Goal: Book appointment/travel/reservation

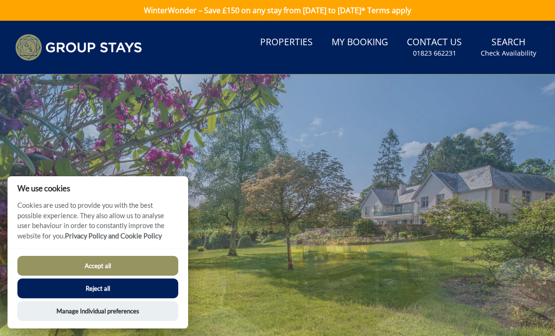
click at [149, 289] on button "Reject all" at bounding box center [97, 288] width 161 height 20
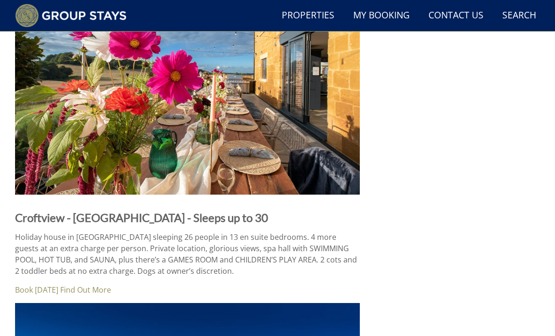
scroll to position [1076, 0]
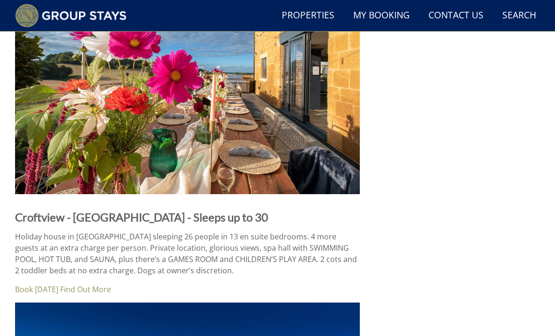
click at [199, 217] on strong "Croftview - [GEOGRAPHIC_DATA] - Sleeps up to 30" at bounding box center [141, 217] width 253 height 14
click at [299, 168] on img at bounding box center [187, 78] width 345 height 231
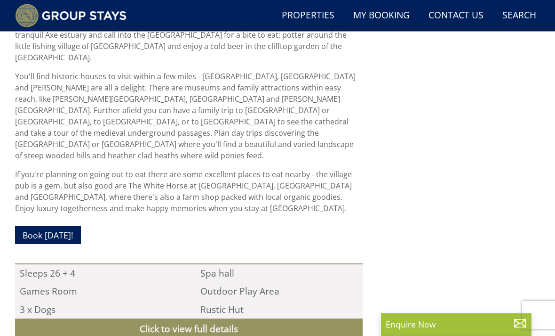
scroll to position [787, 0]
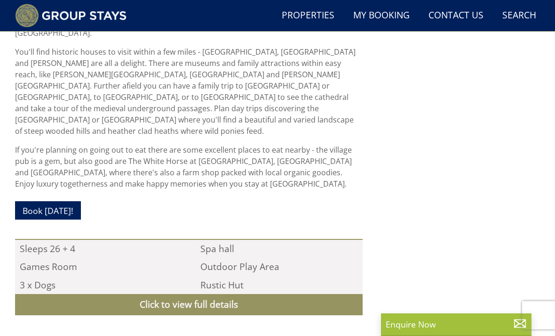
click at [64, 201] on link "Book today!" at bounding box center [48, 210] width 66 height 18
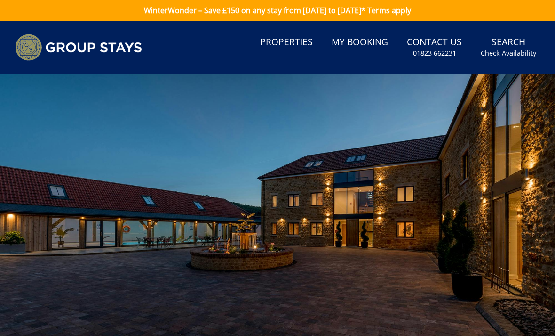
click at [513, 47] on link "Search Check Availability" at bounding box center [508, 47] width 63 height 31
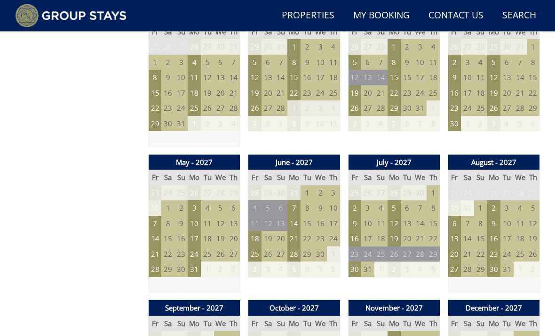
scroll to position [995, 0]
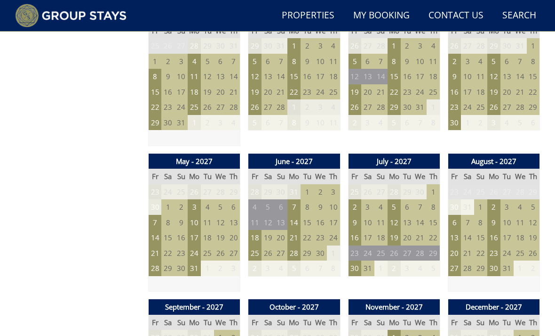
click at [256, 230] on td "18" at bounding box center [254, 238] width 13 height 16
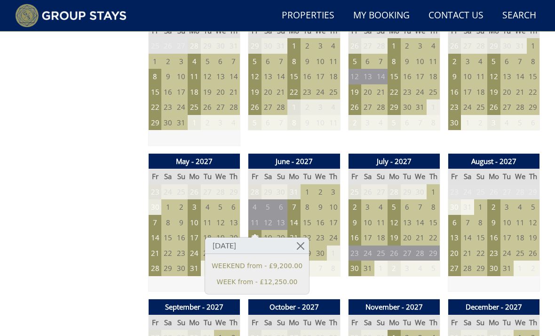
click at [264, 286] on link "WEEK from - £12,250.00" at bounding box center [257, 282] width 91 height 10
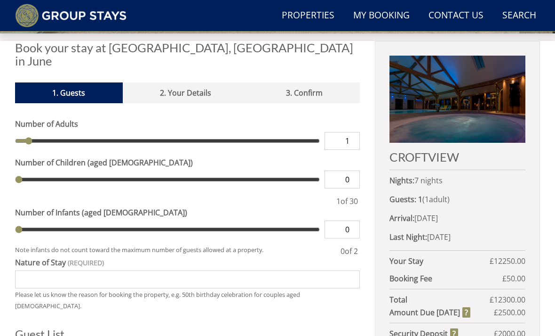
scroll to position [325, 0]
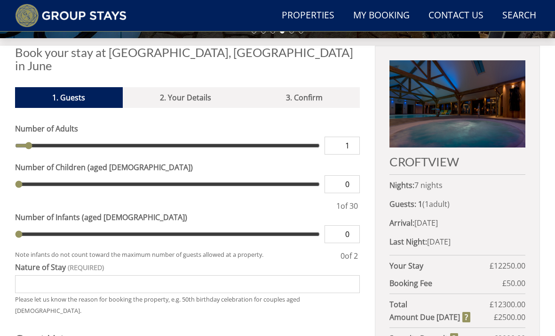
click at [353, 136] on input "1" at bounding box center [342, 145] width 35 height 18
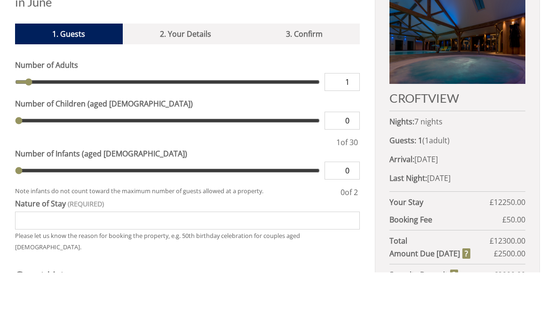
click at [354, 136] on input "1" at bounding box center [342, 145] width 35 height 18
type input "8"
click at [98, 136] on input "range" at bounding box center [167, 145] width 305 height 18
type input "8"
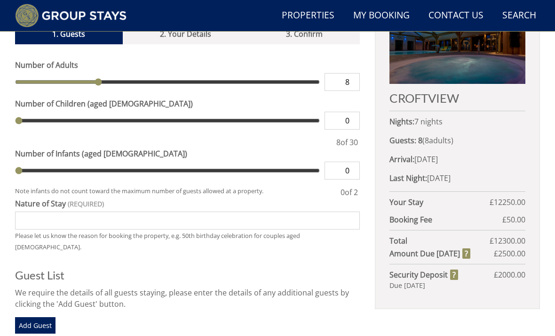
type input "11"
click at [124, 73] on input "range" at bounding box center [167, 82] width 305 height 18
type input "11"
type input "13"
click at [149, 73] on input "range" at bounding box center [167, 82] width 305 height 18
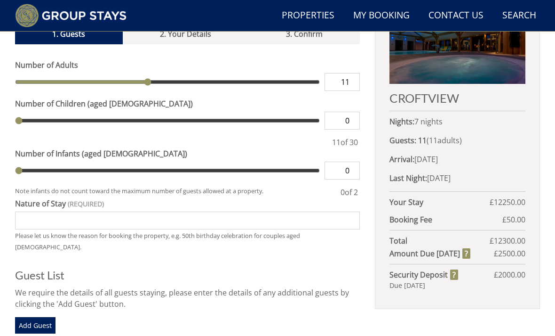
type input "13"
type input "3"
click at [51, 112] on input "range" at bounding box center [167, 121] width 305 height 18
type input "3"
type input "7"
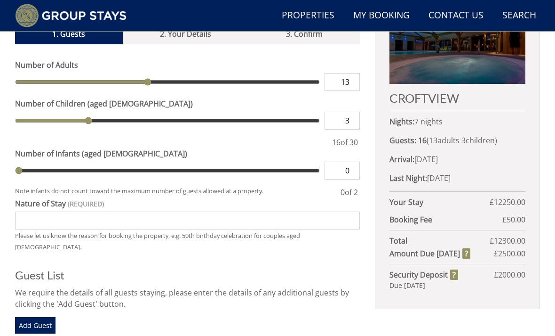
click at [88, 112] on input "range" at bounding box center [167, 121] width 305 height 18
type input "7"
type input "5"
click at [72, 112] on input "range" at bounding box center [167, 121] width 305 height 18
type input "5"
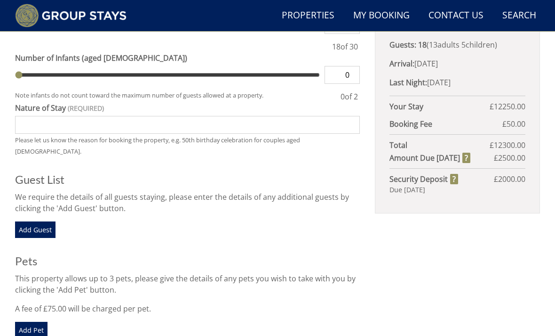
scroll to position [484, 0]
click at [453, 178] on strong "Security Deposit" at bounding box center [424, 178] width 68 height 11
click at [450, 293] on div "CROFTVIEW Nights: 7 nights Guests: 18 ( 13 adult s 5 child ren 0 infant s ) Arr…" at bounding box center [457, 129] width 165 height 484
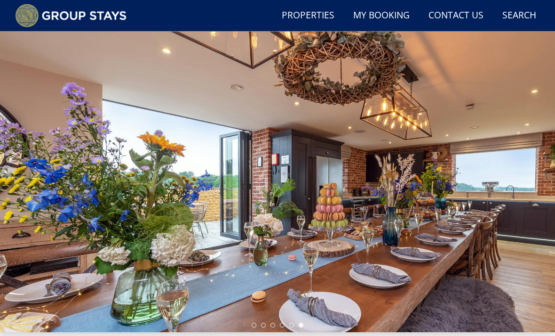
scroll to position [0, 0]
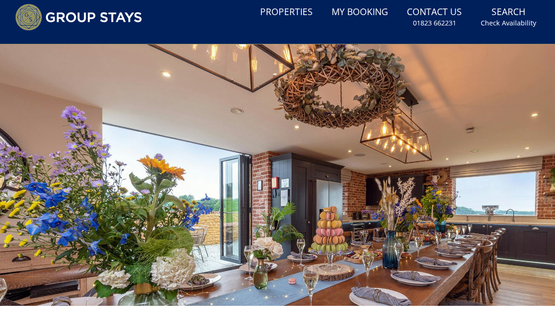
scroll to position [30, 0]
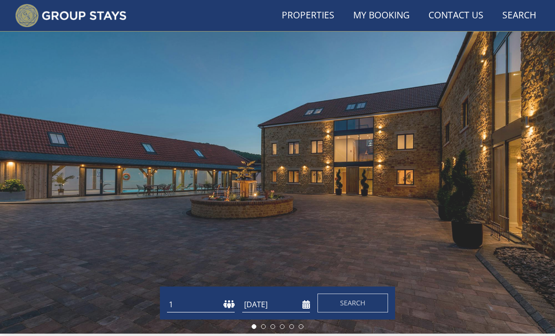
scroll to position [995, 0]
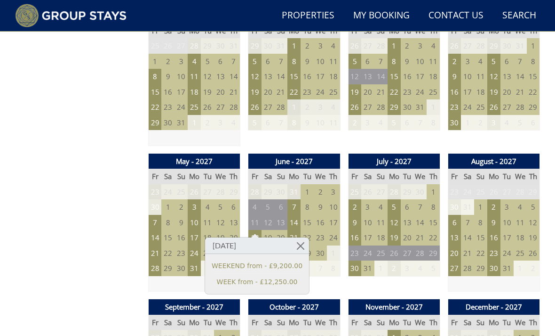
scroll to position [787, 0]
